Goal: Task Accomplishment & Management: Complete application form

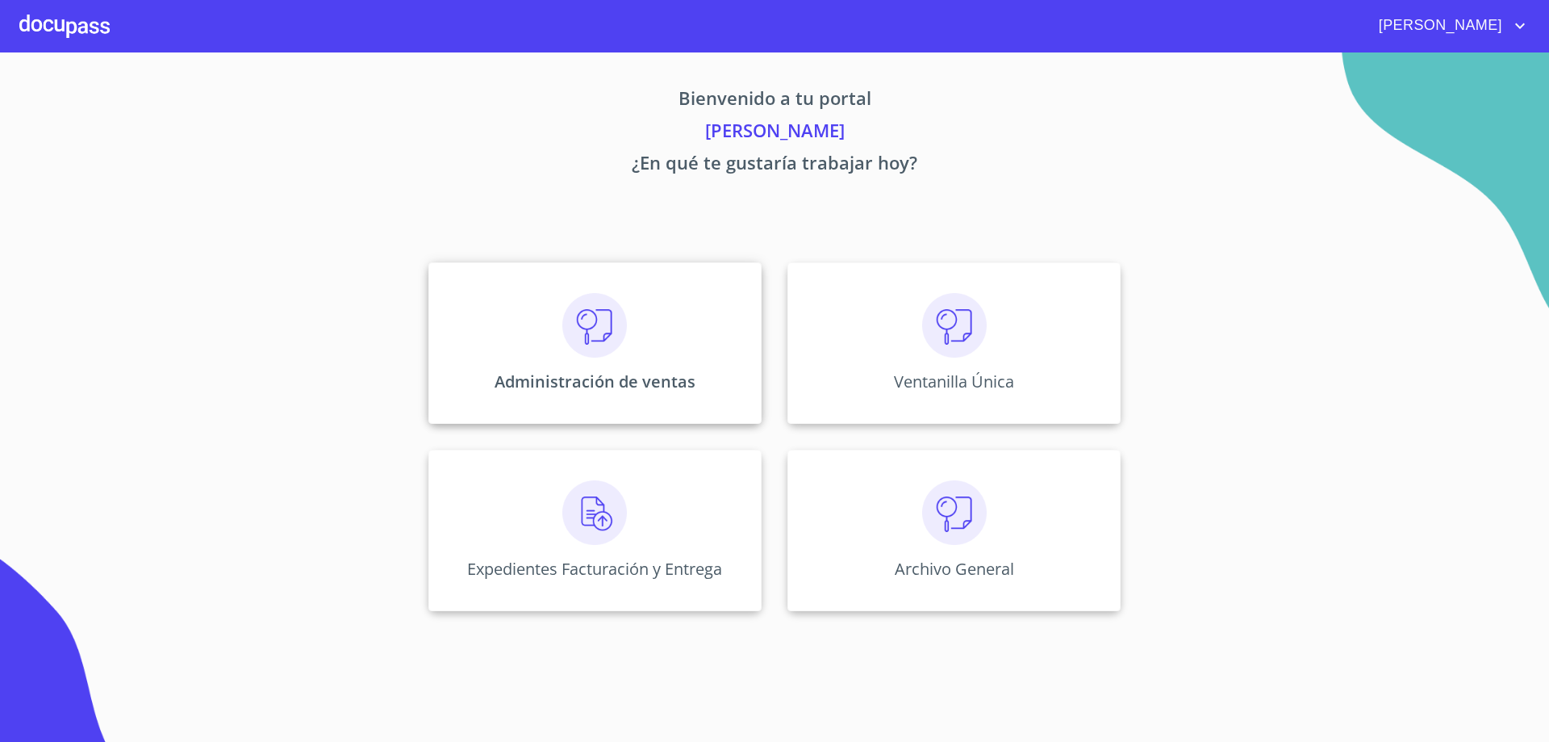
click at [564, 336] on img at bounding box center [594, 325] width 65 height 65
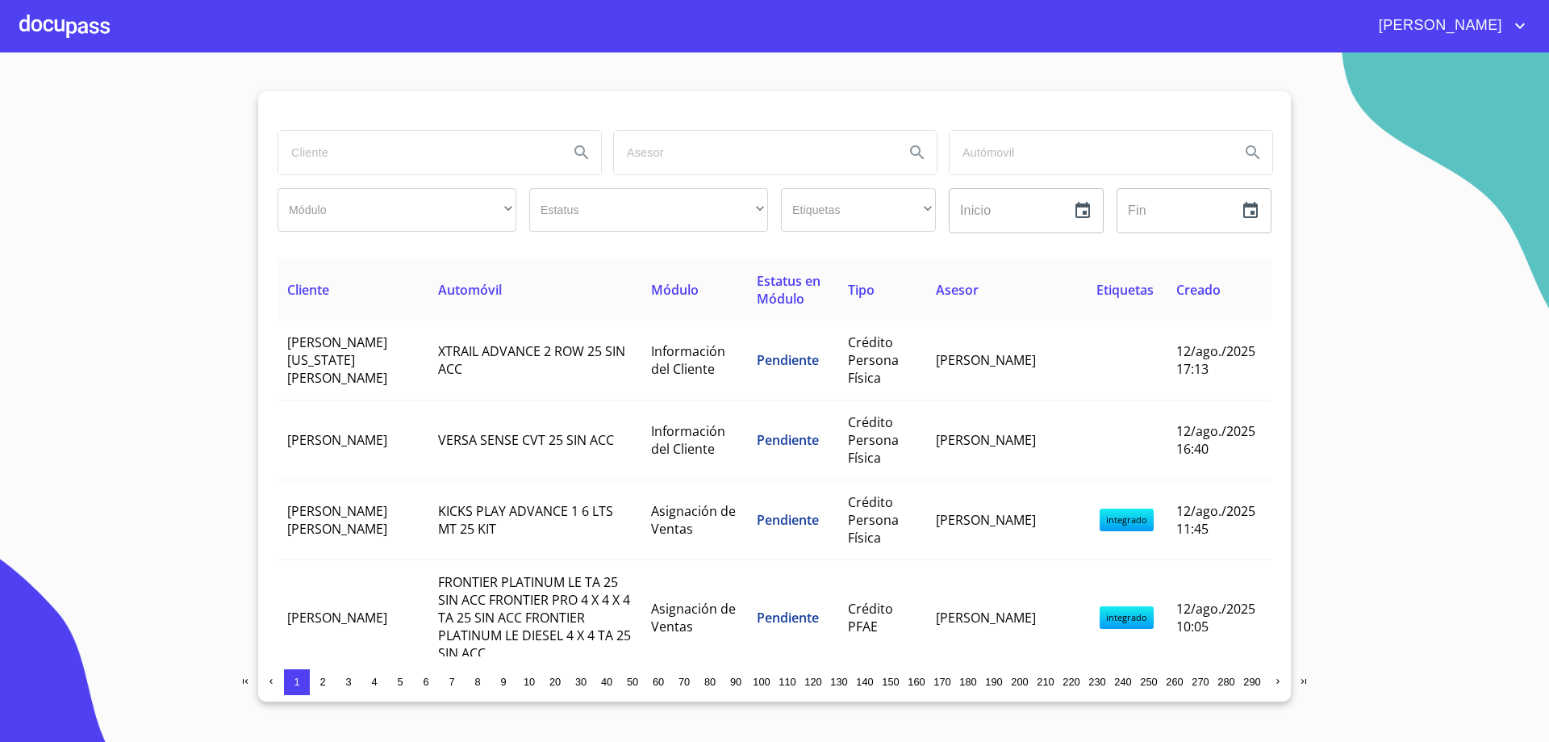
click at [421, 152] on input "search" at bounding box center [417, 153] width 278 height 44
type input "[PERSON_NAME]"
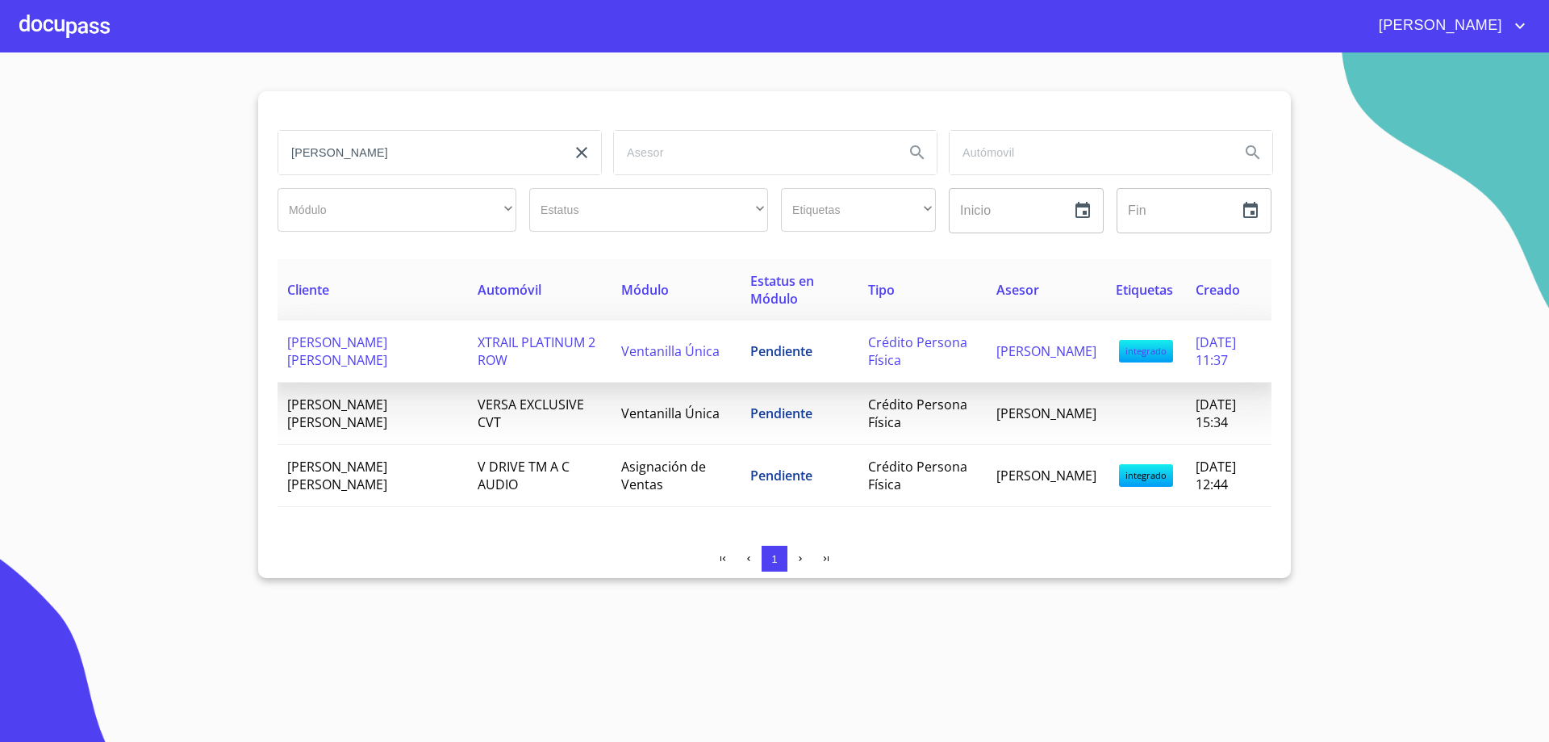
click at [316, 348] on span "[PERSON_NAME] [PERSON_NAME]" at bounding box center [337, 351] width 100 height 36
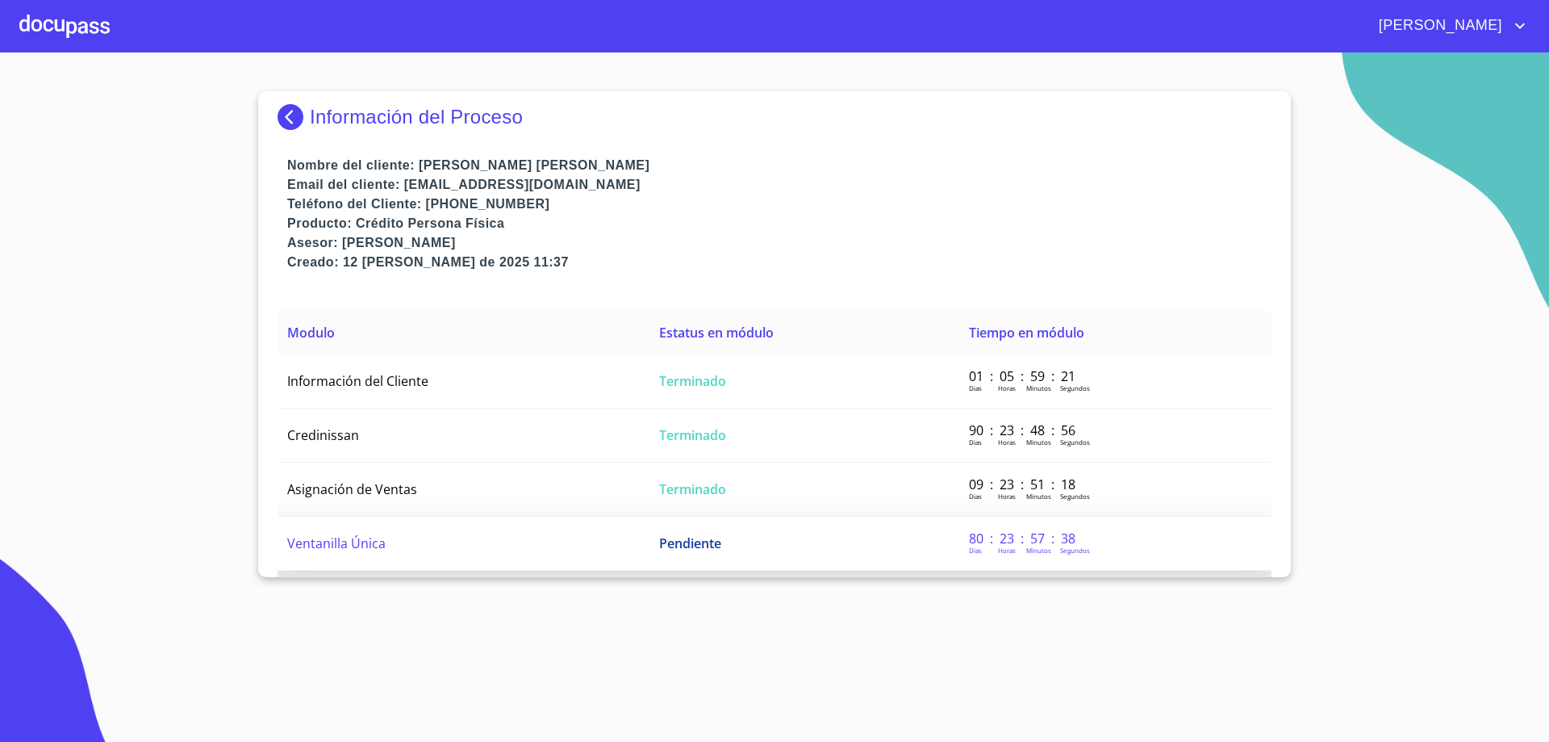
click at [331, 530] on td "Ventanilla Única" at bounding box center [464, 543] width 372 height 54
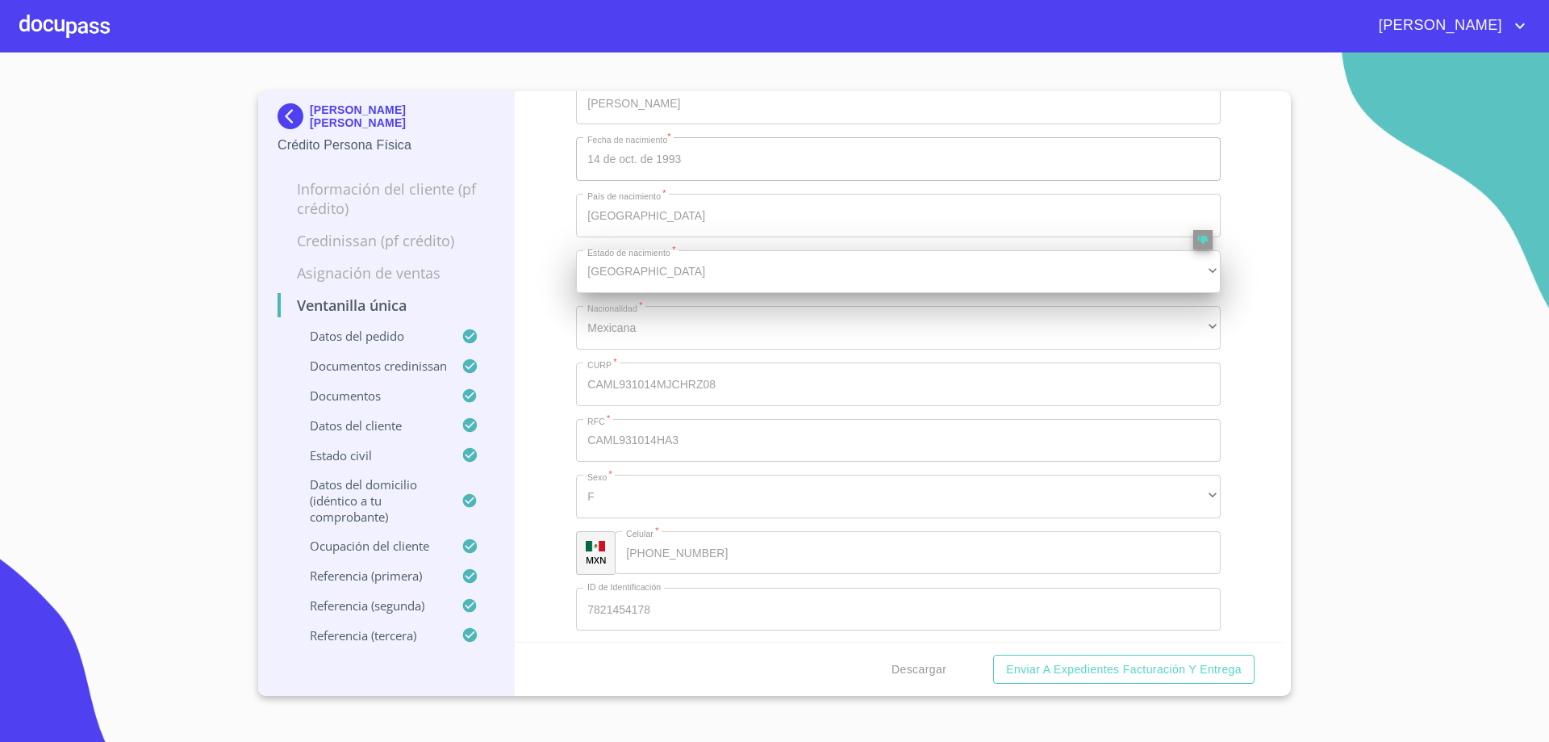
scroll to position [5890, 0]
